Goal: Find specific page/section: Find specific page/section

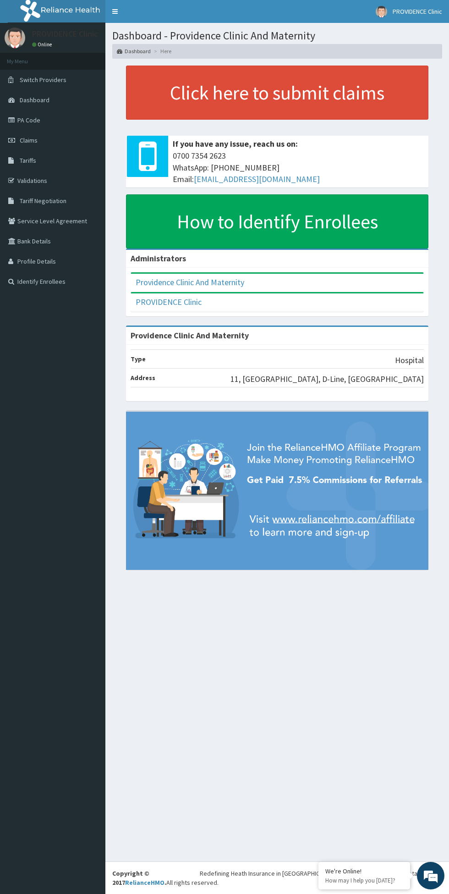
click at [18, 100] on link "Dashboard" at bounding box center [52, 100] width 105 height 20
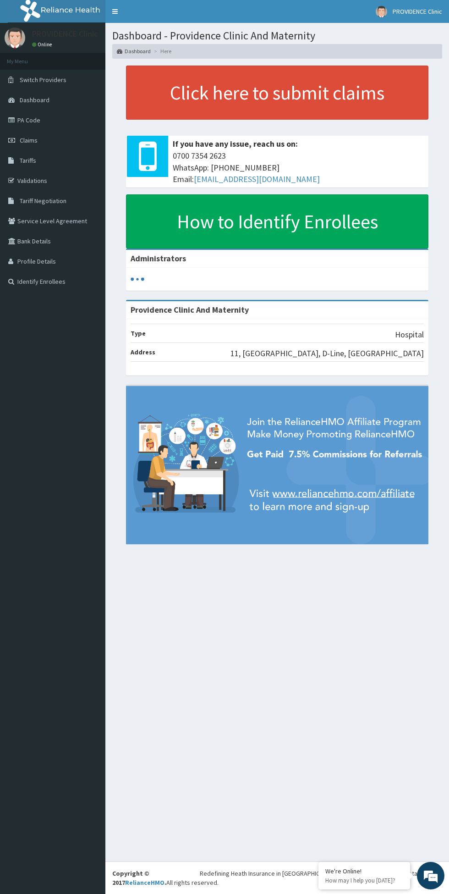
click at [24, 121] on link "PA Code" at bounding box center [52, 120] width 105 height 20
